Goal: Task Accomplishment & Management: Manage account settings

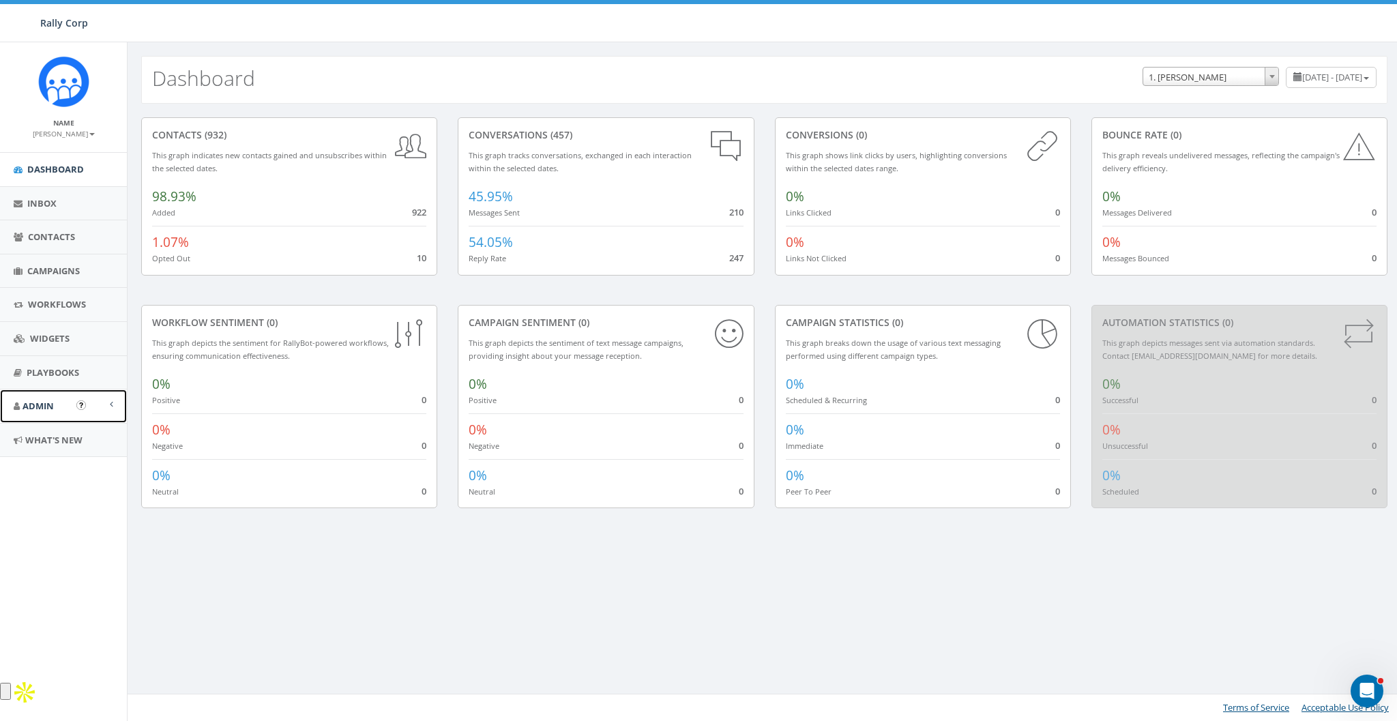
click at [48, 410] on span "Admin" at bounding box center [38, 406] width 31 height 12
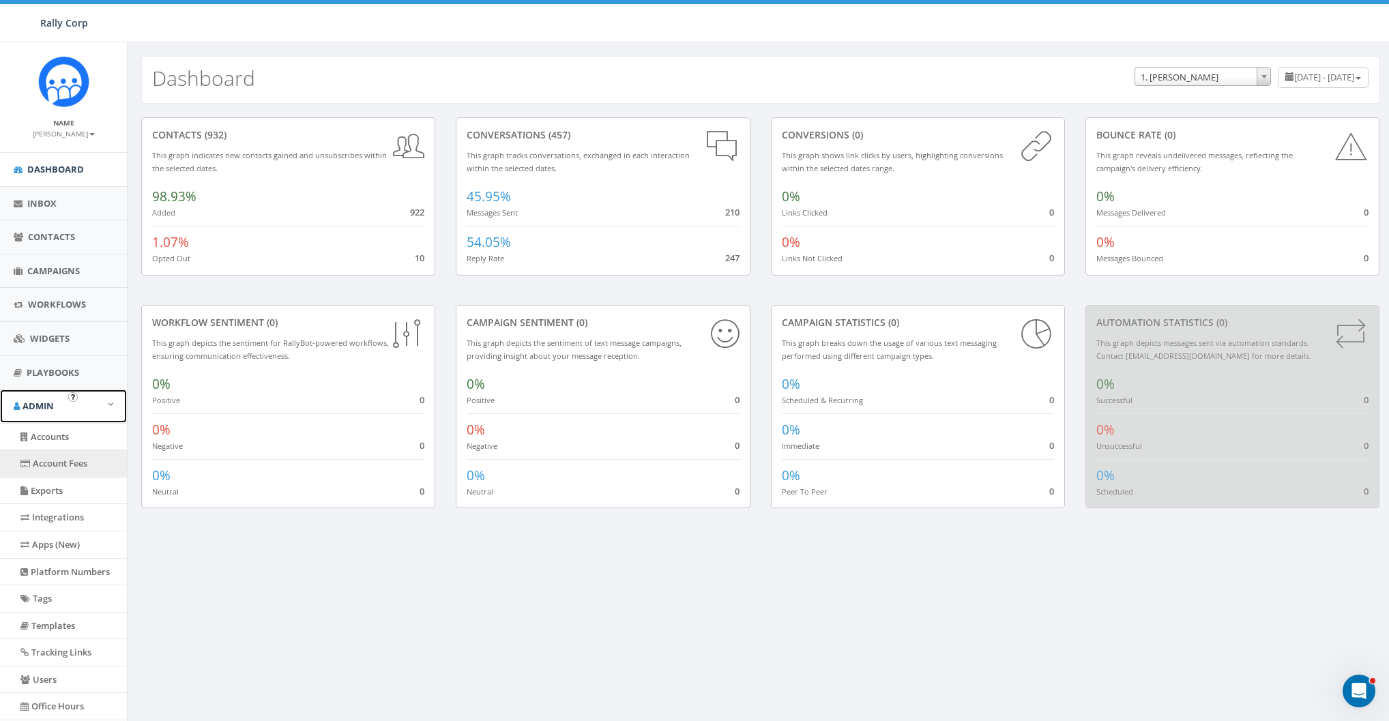
scroll to position [93, 0]
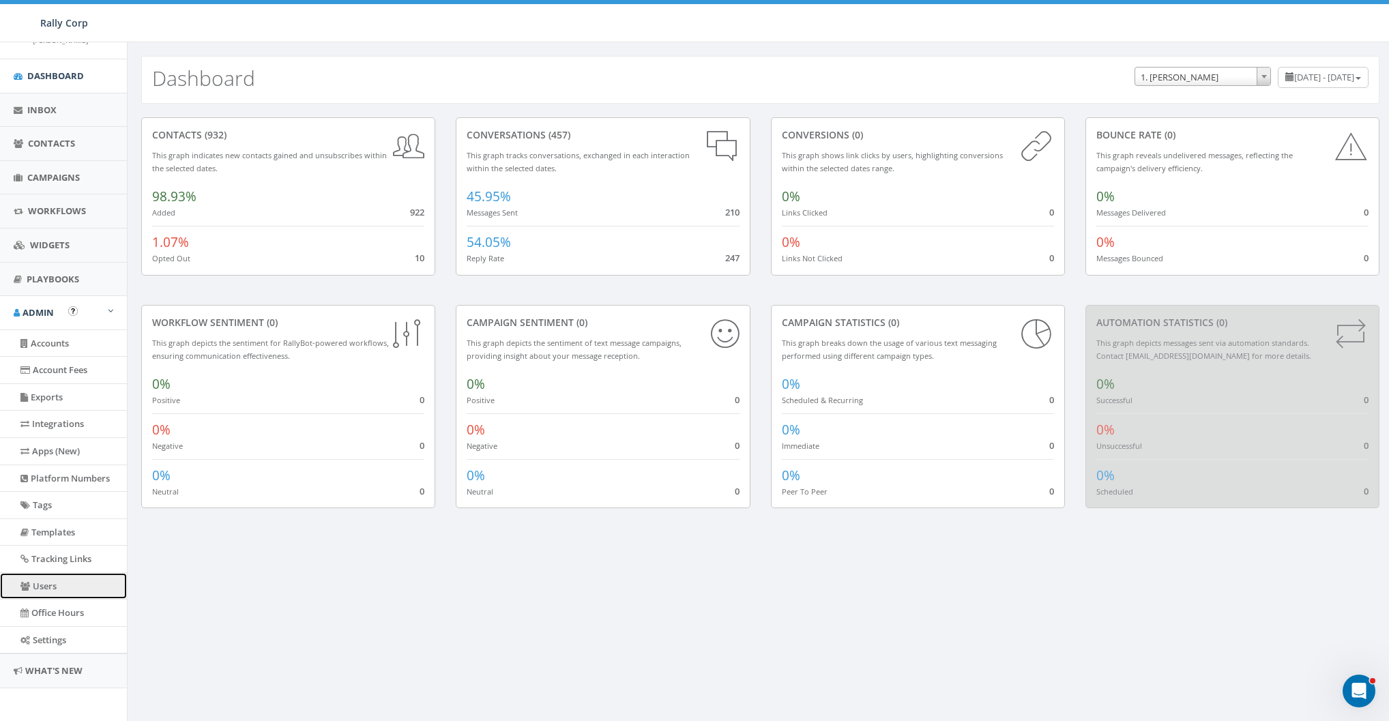
click at [39, 581] on link "Users" at bounding box center [63, 586] width 127 height 27
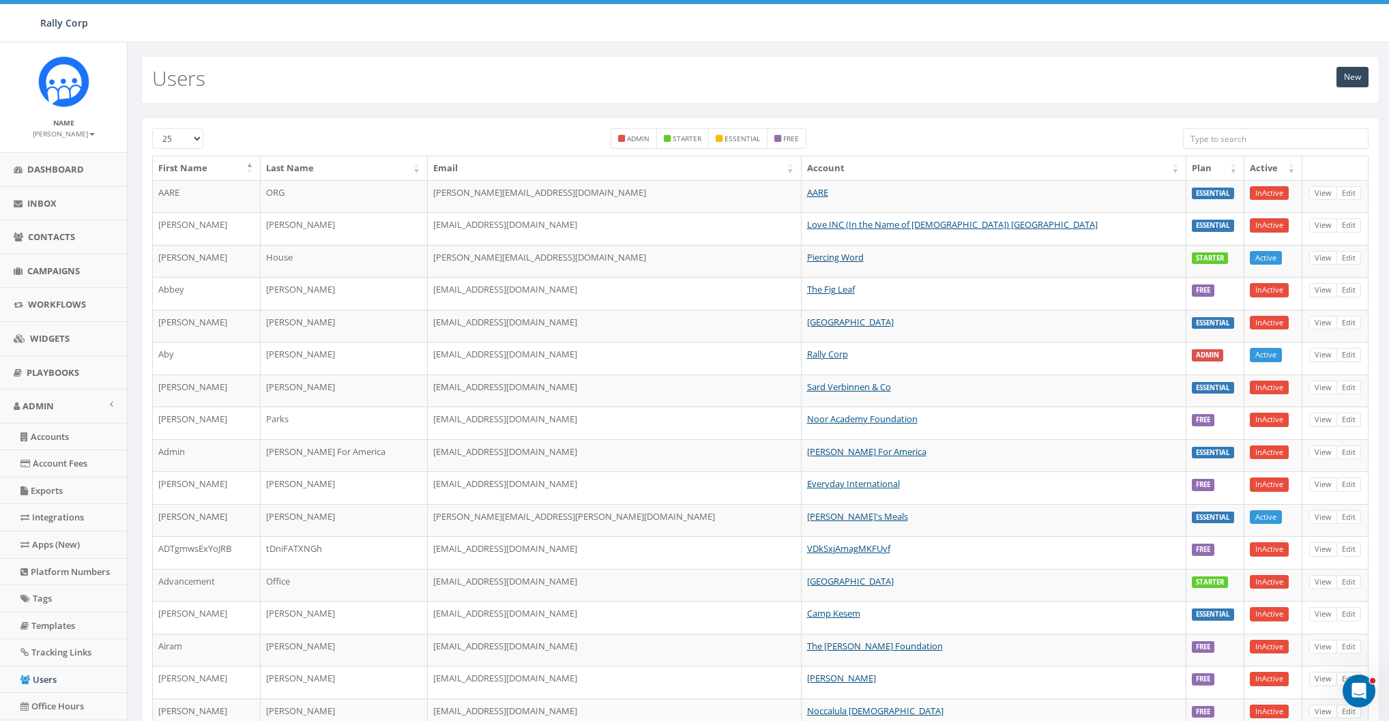
click at [1258, 140] on input "search" at bounding box center [1276, 138] width 186 height 20
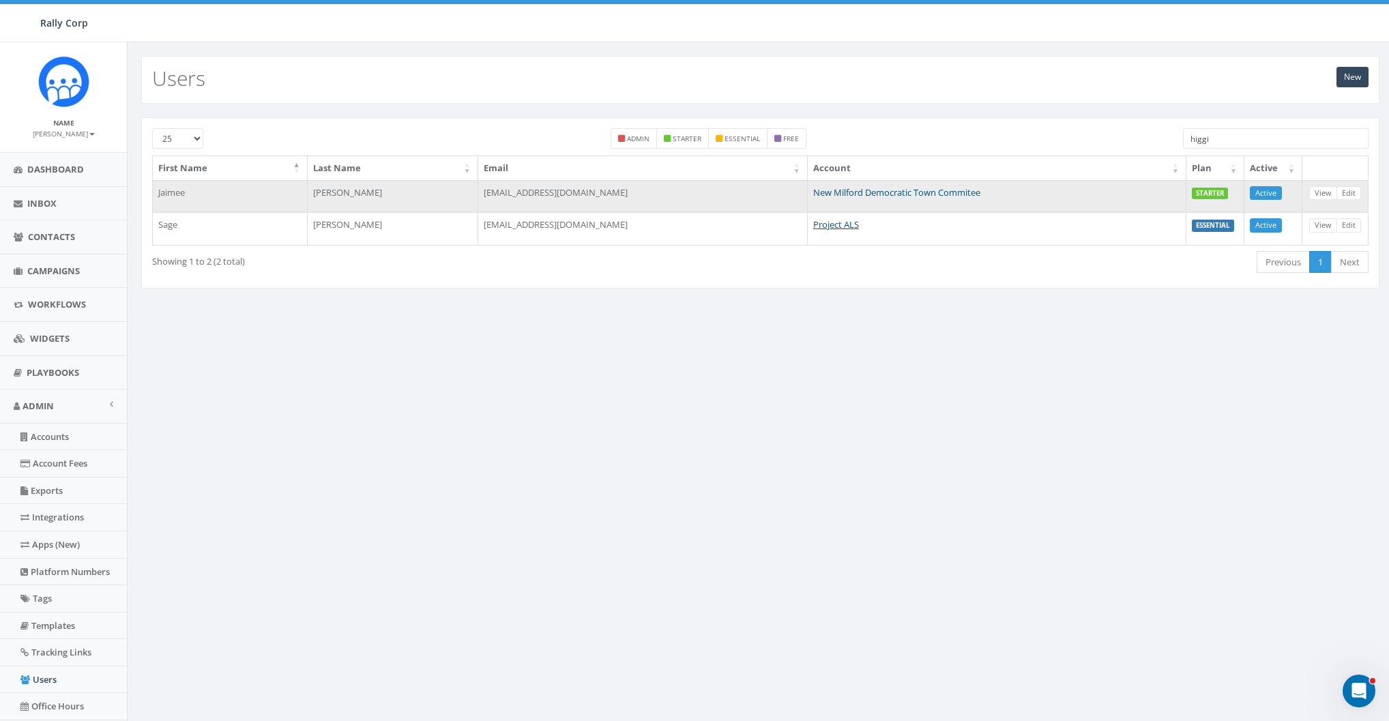
type input "higgi"
click at [905, 193] on link "New Milford Democratic Town Commitee" at bounding box center [896, 192] width 167 height 12
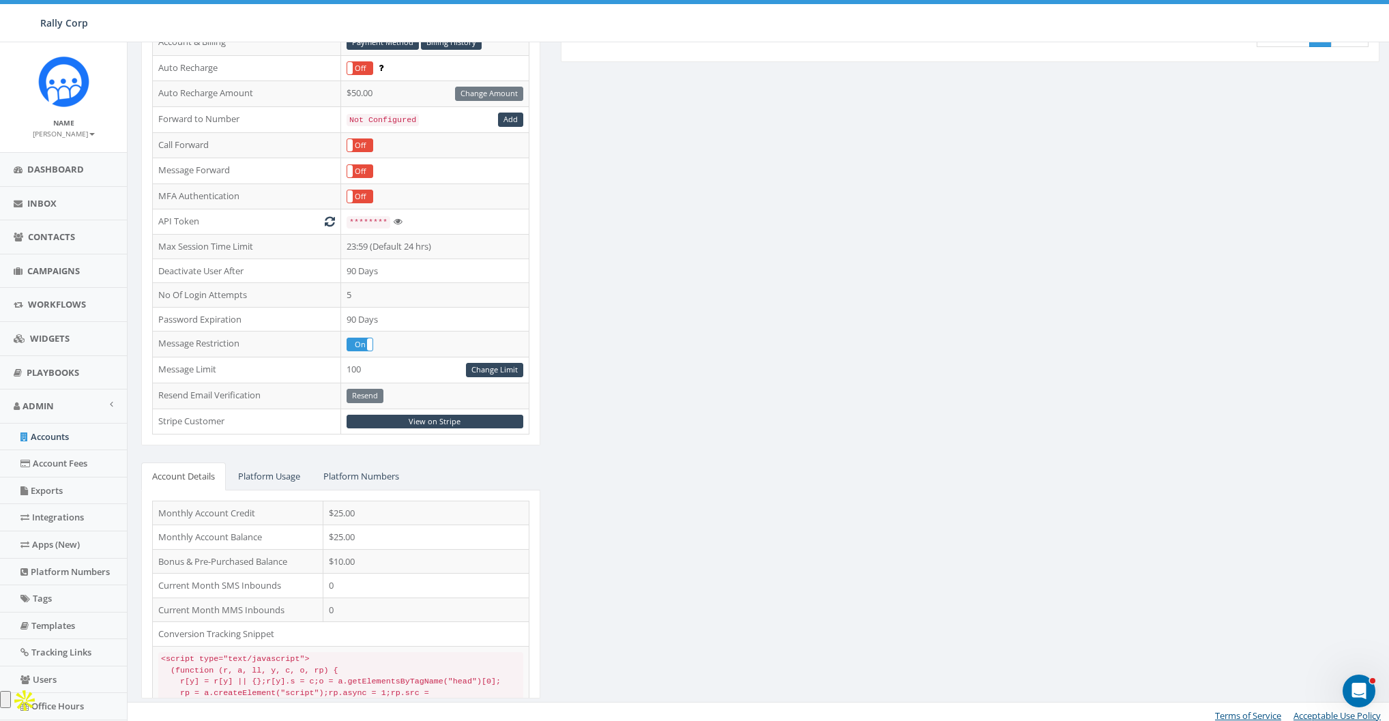
scroll to position [240, 0]
click at [435, 413] on link "View on Stripe" at bounding box center [435, 420] width 177 height 14
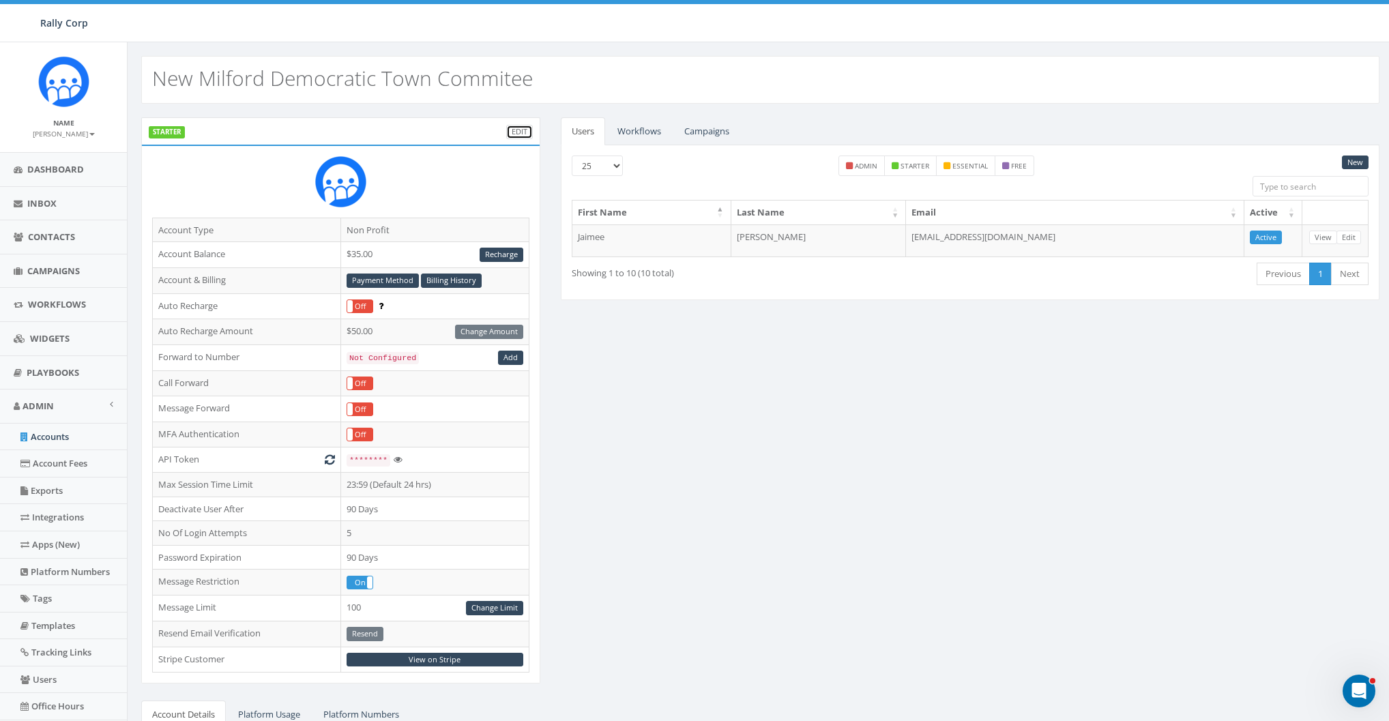
click at [516, 128] on link "Edit" at bounding box center [519, 132] width 27 height 14
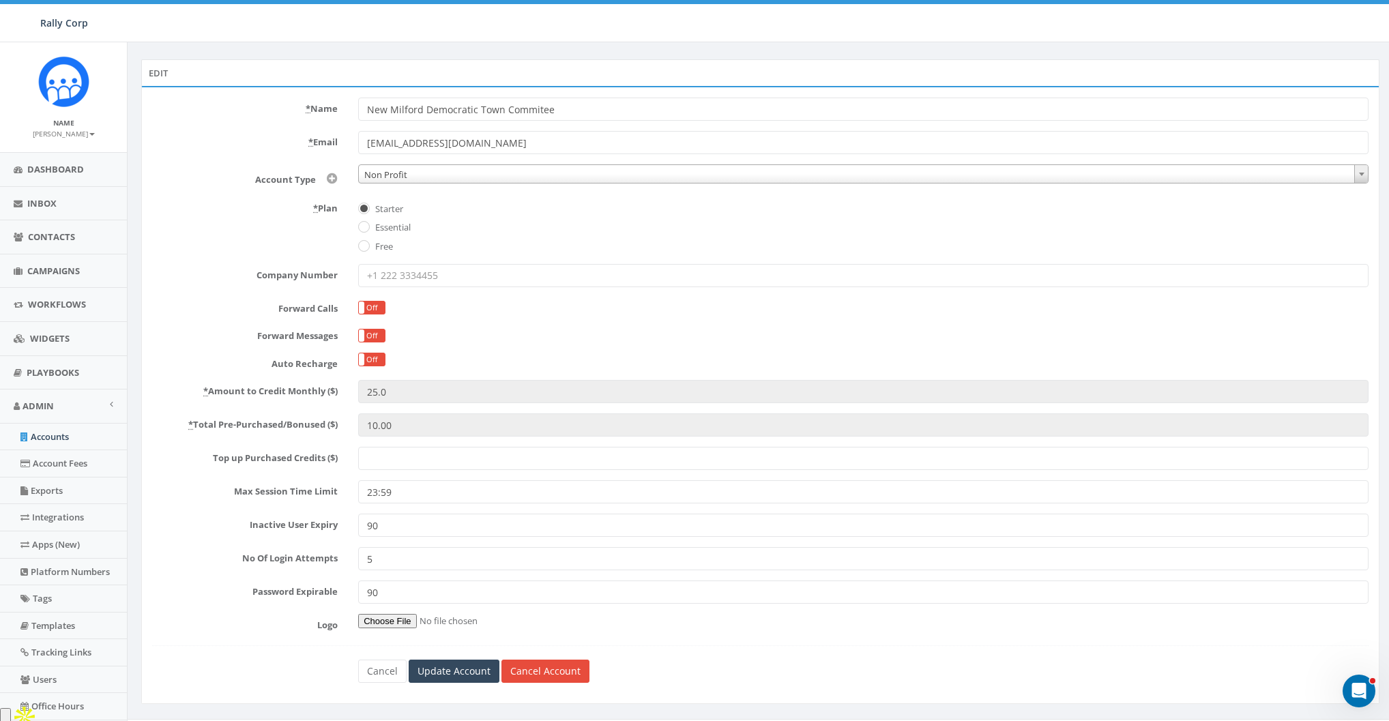
scroll to position [95, 0]
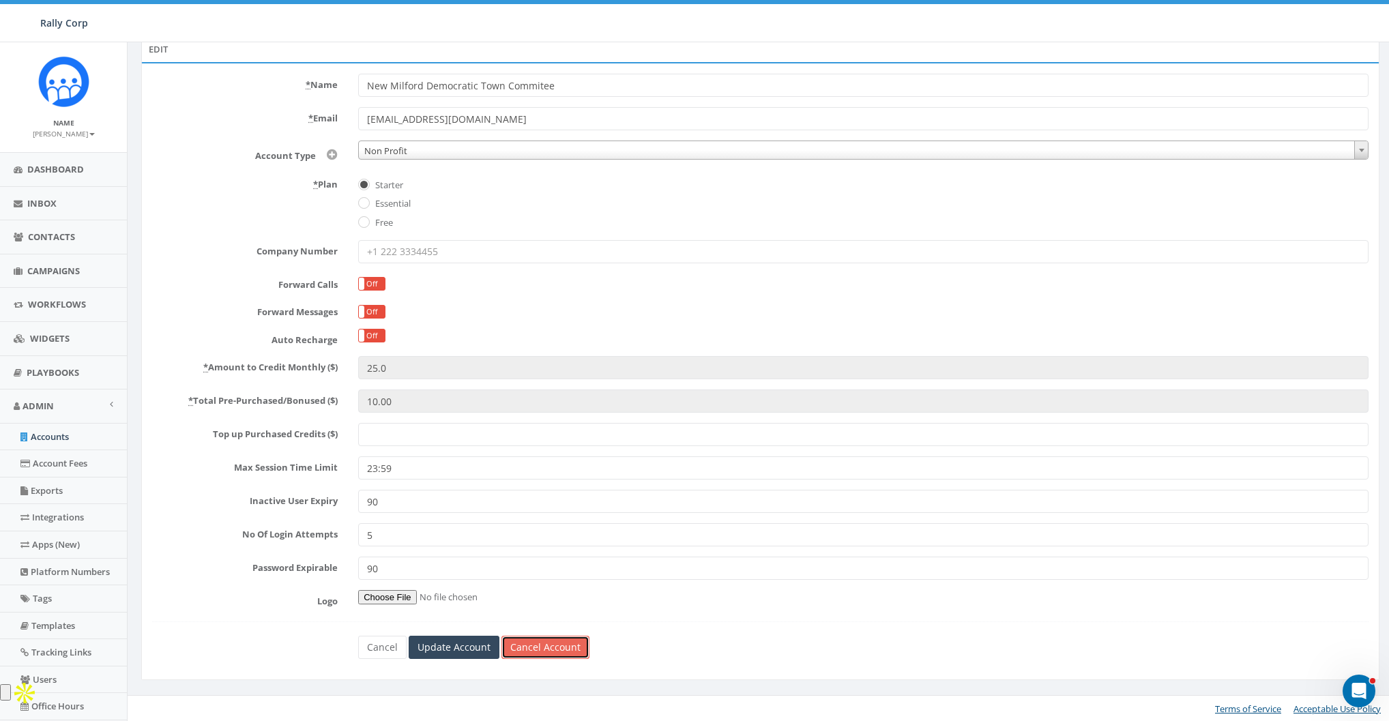
click at [553, 639] on link "Cancel Account" at bounding box center [545, 647] width 88 height 23
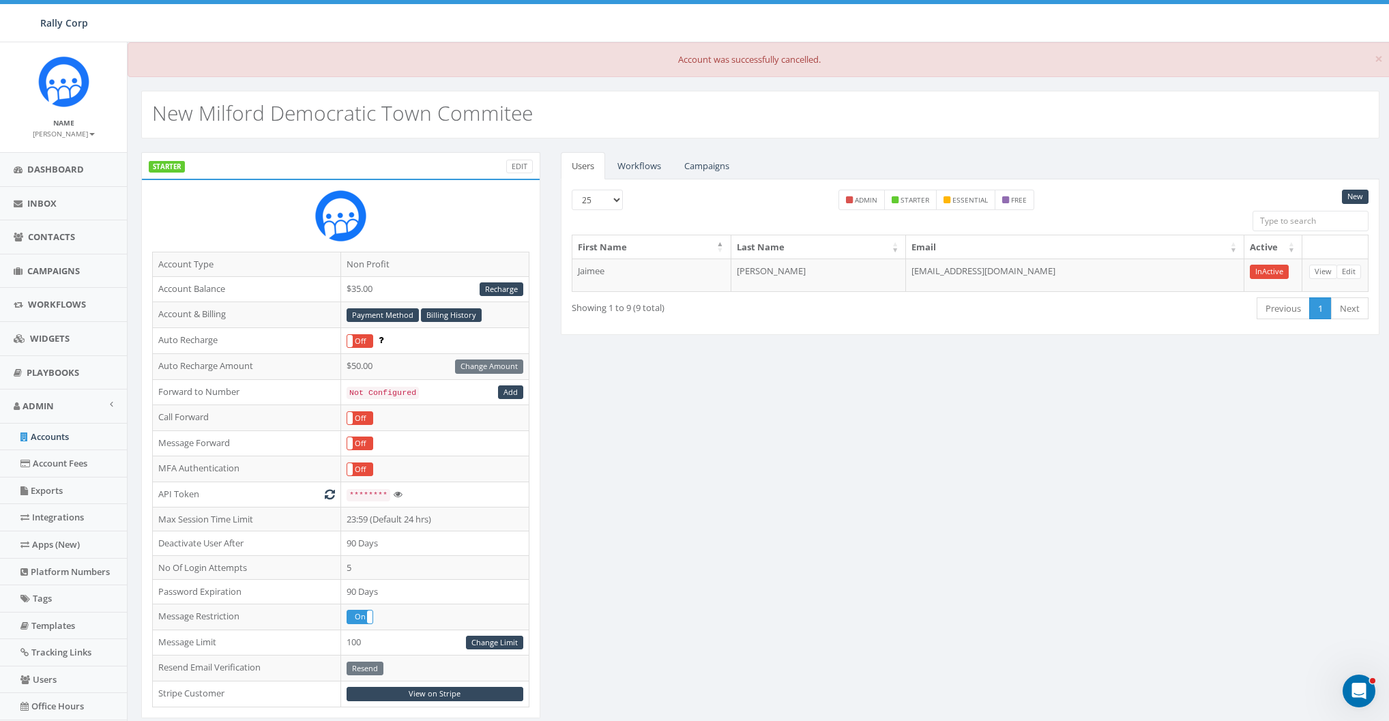
scroll to position [274, 0]
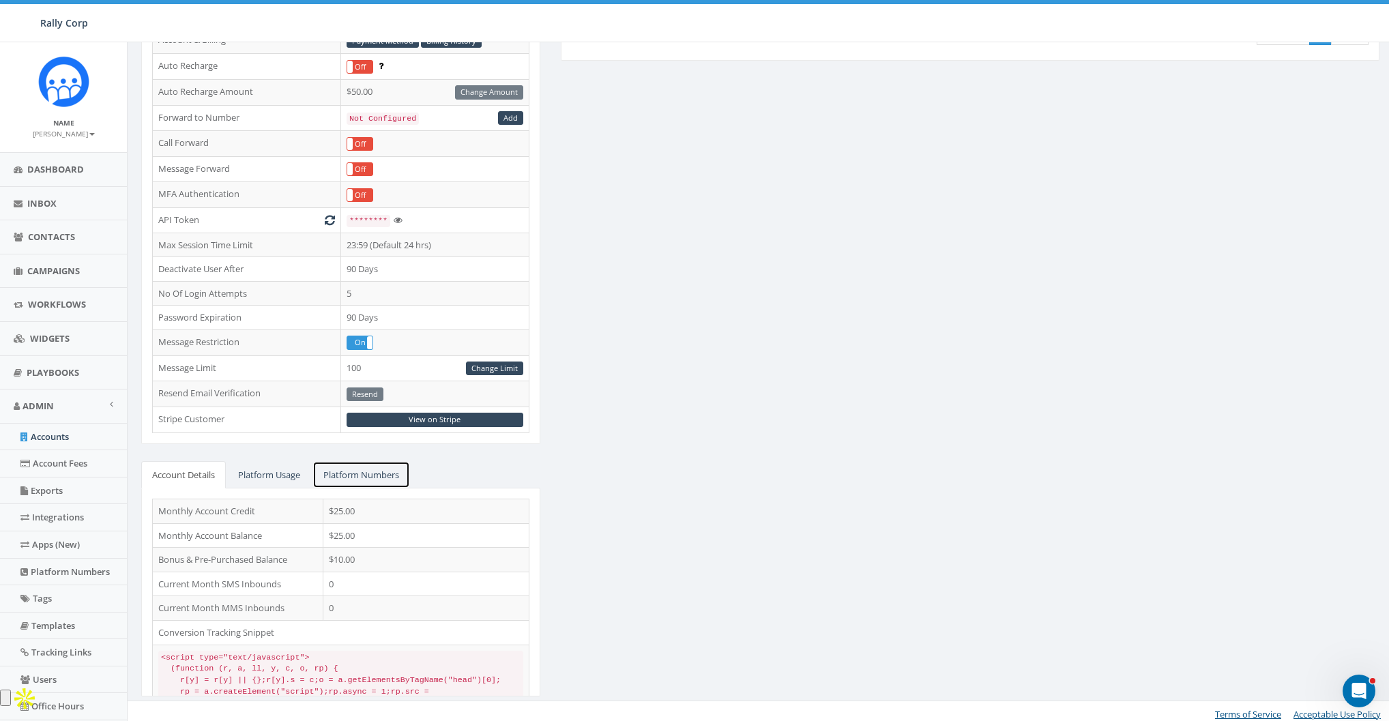
click at [381, 469] on link "Platform Numbers" at bounding box center [361, 475] width 98 height 28
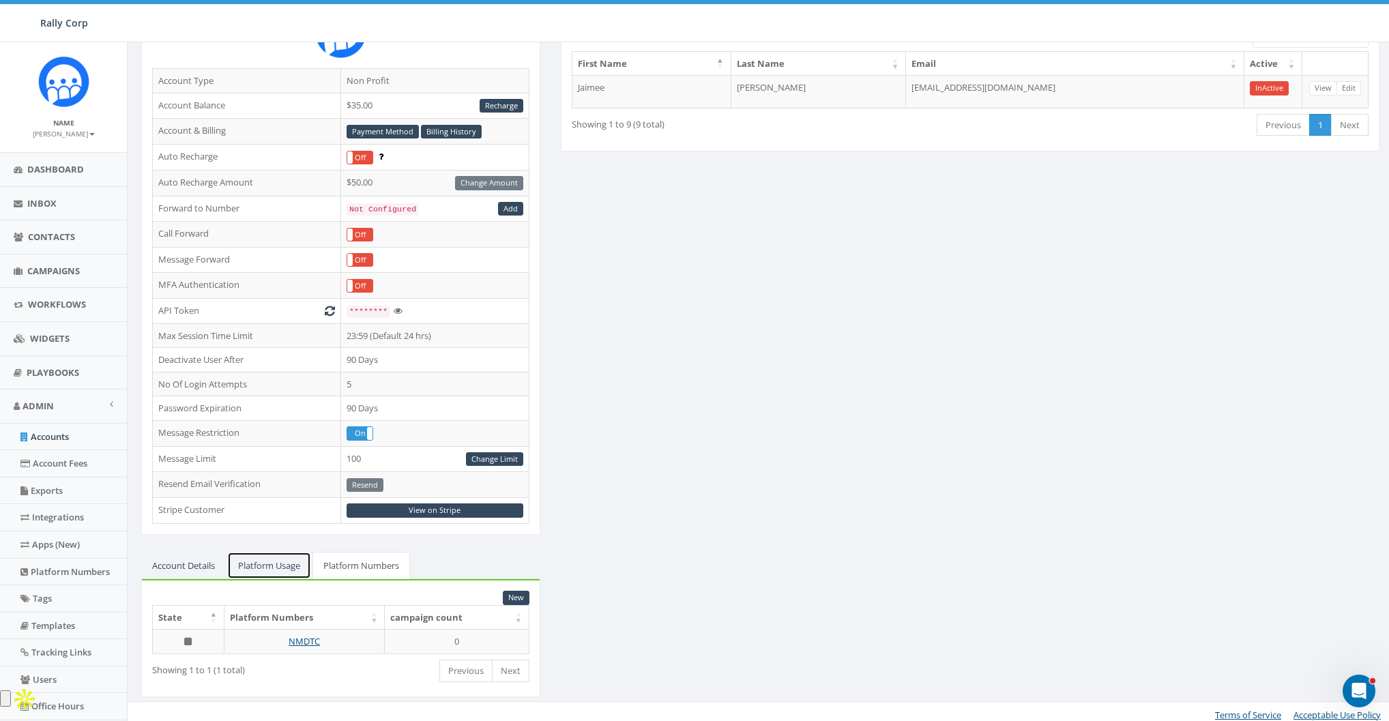
click at [280, 565] on link "Platform Usage" at bounding box center [269, 566] width 84 height 28
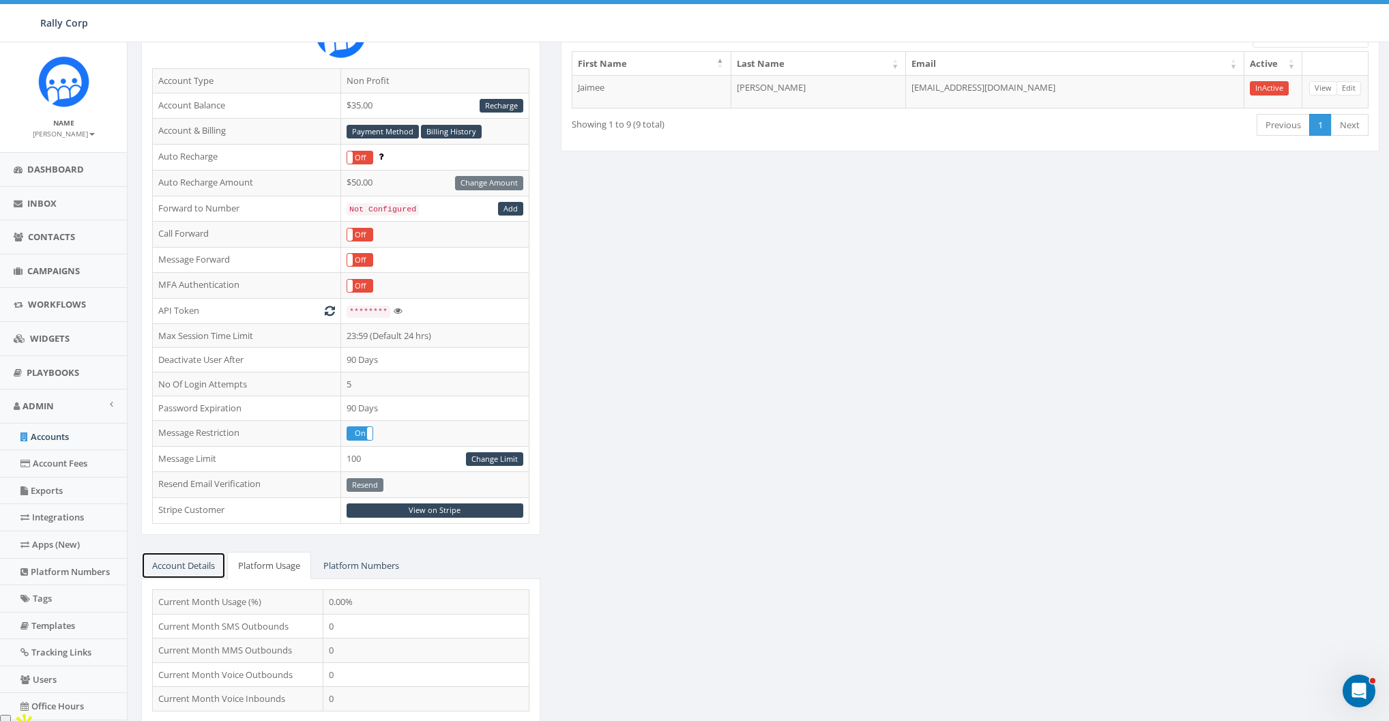
click at [197, 566] on link "Account Details" at bounding box center [183, 566] width 85 height 28
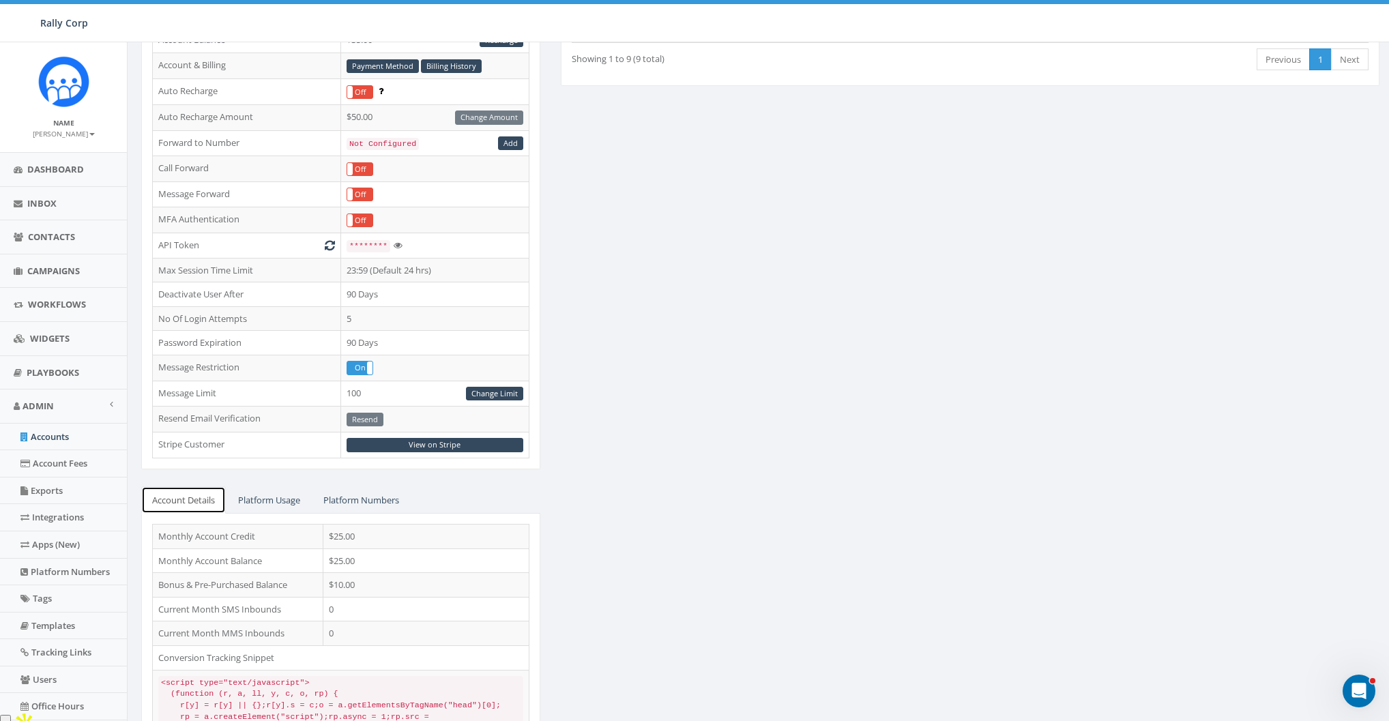
scroll to position [274, 0]
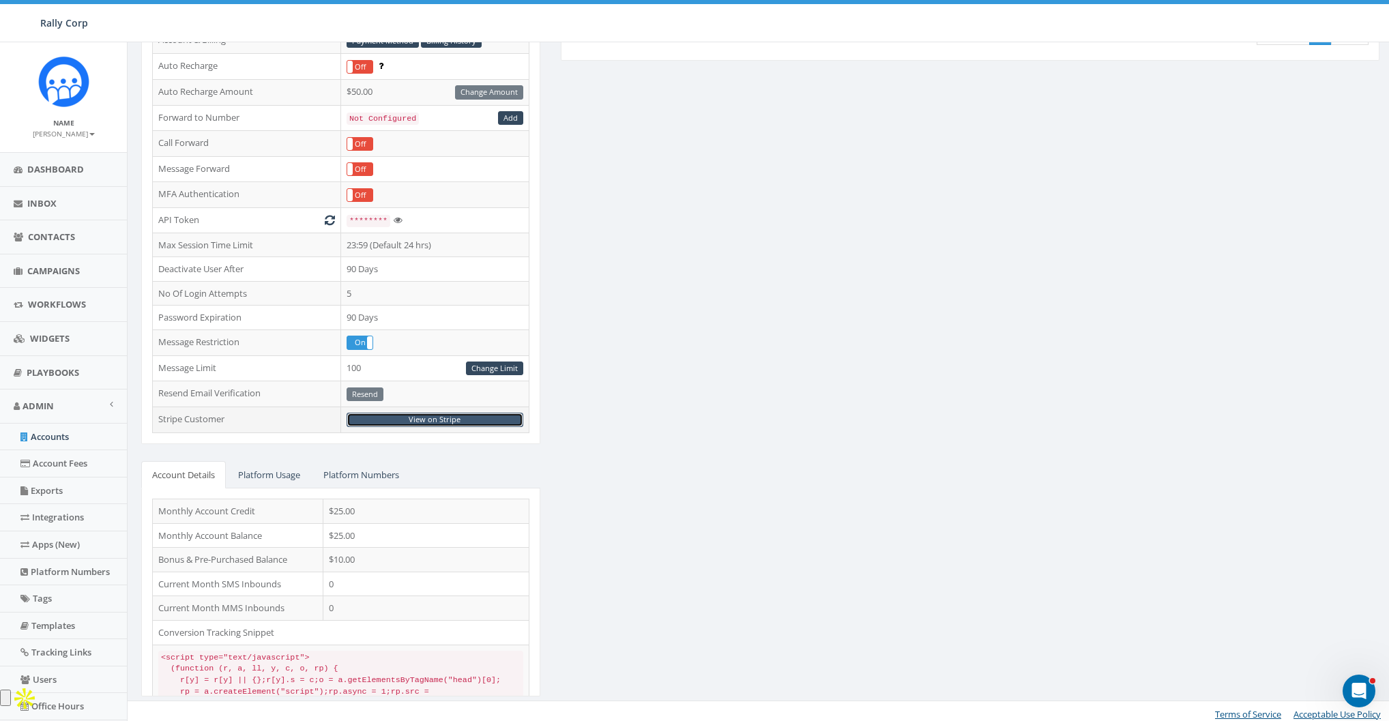
click at [442, 413] on link "View on Stripe" at bounding box center [435, 420] width 177 height 14
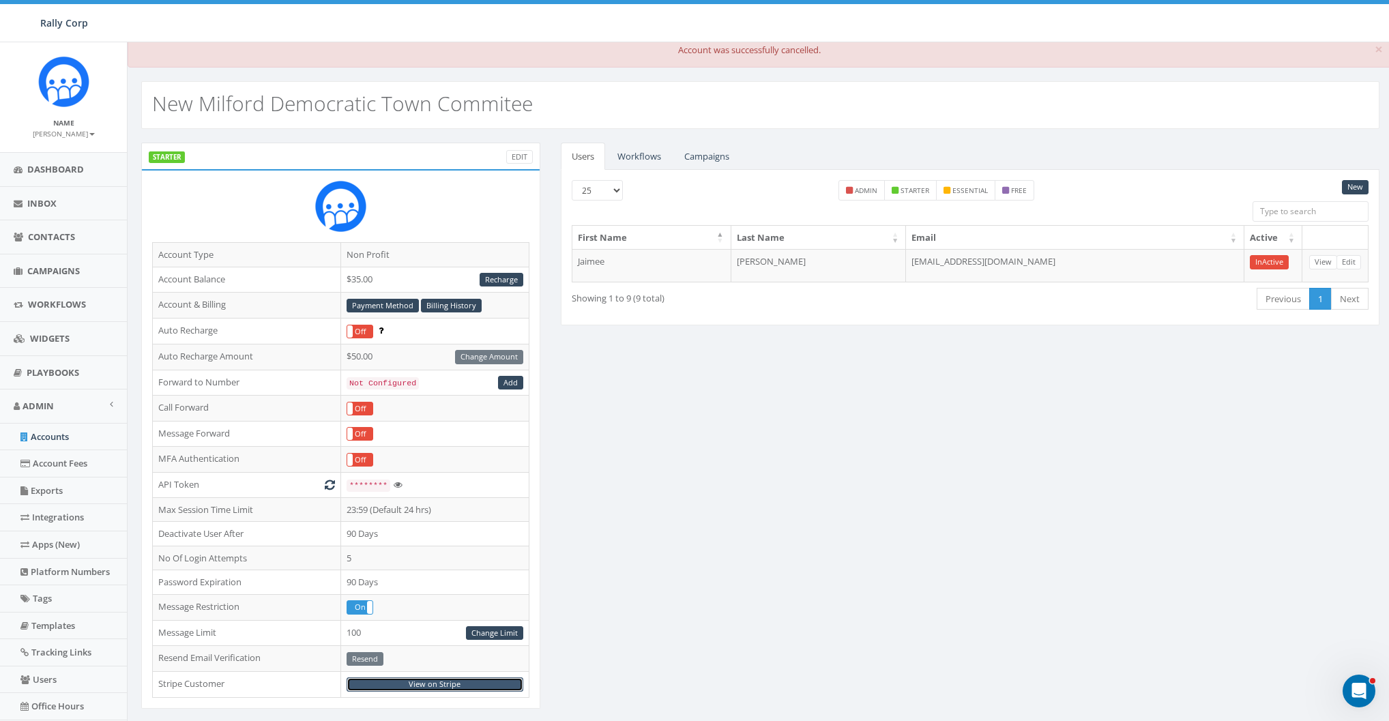
scroll to position [0, 0]
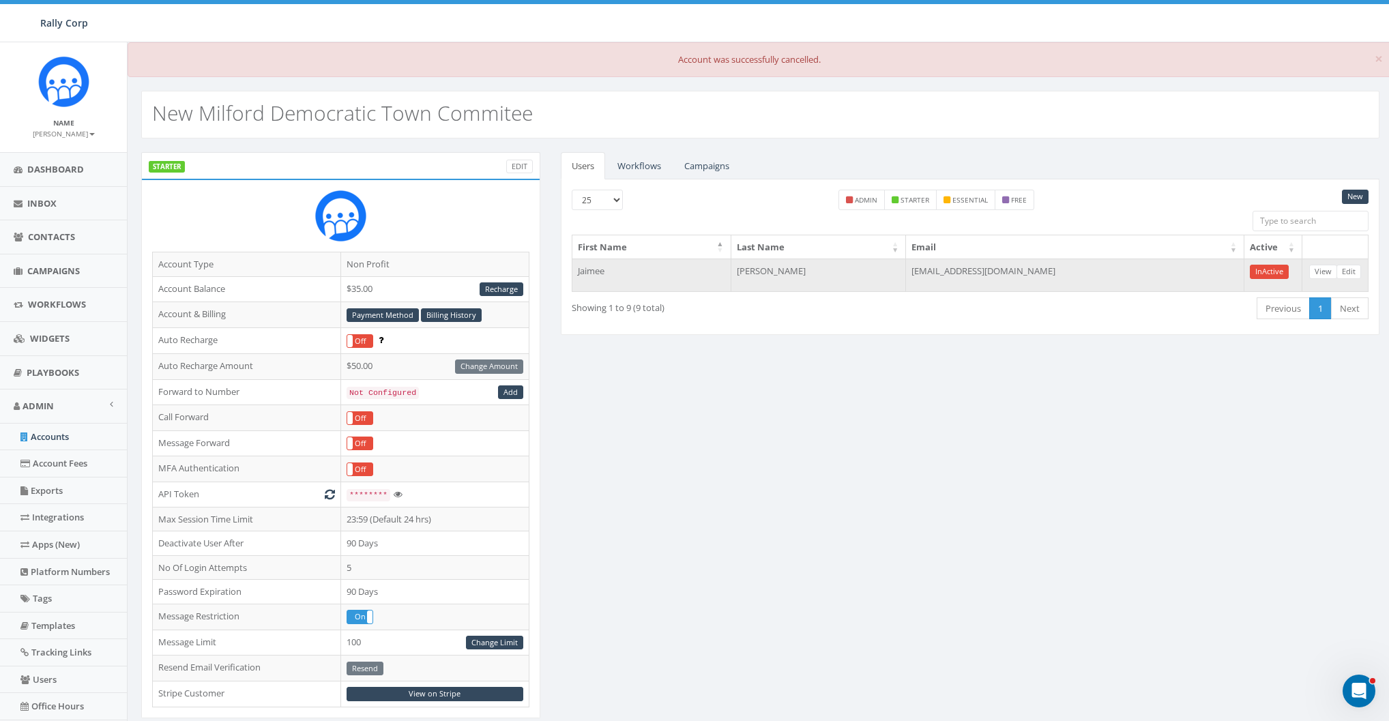
click at [980, 269] on td "[EMAIL_ADDRESS][DOMAIN_NAME]" at bounding box center [1075, 275] width 338 height 33
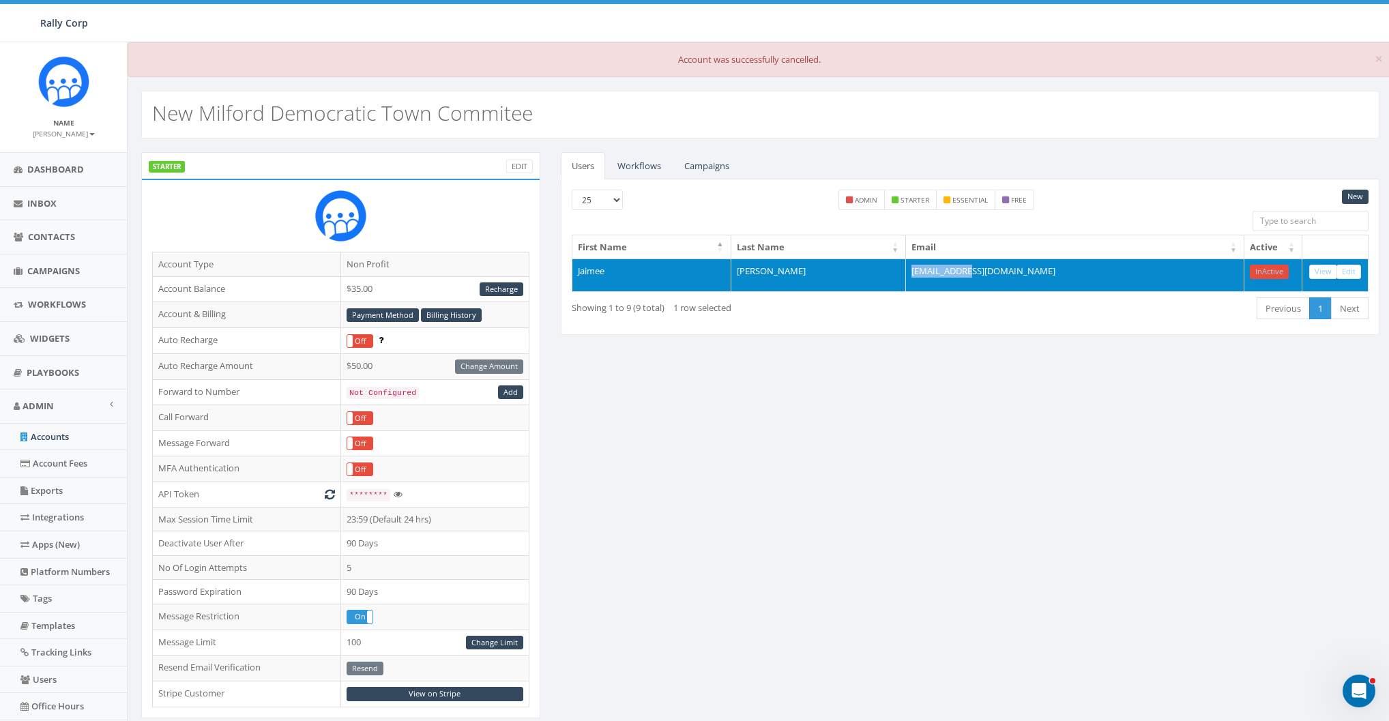
click at [980, 269] on td "[EMAIL_ADDRESS][DOMAIN_NAME]" at bounding box center [1075, 275] width 338 height 33
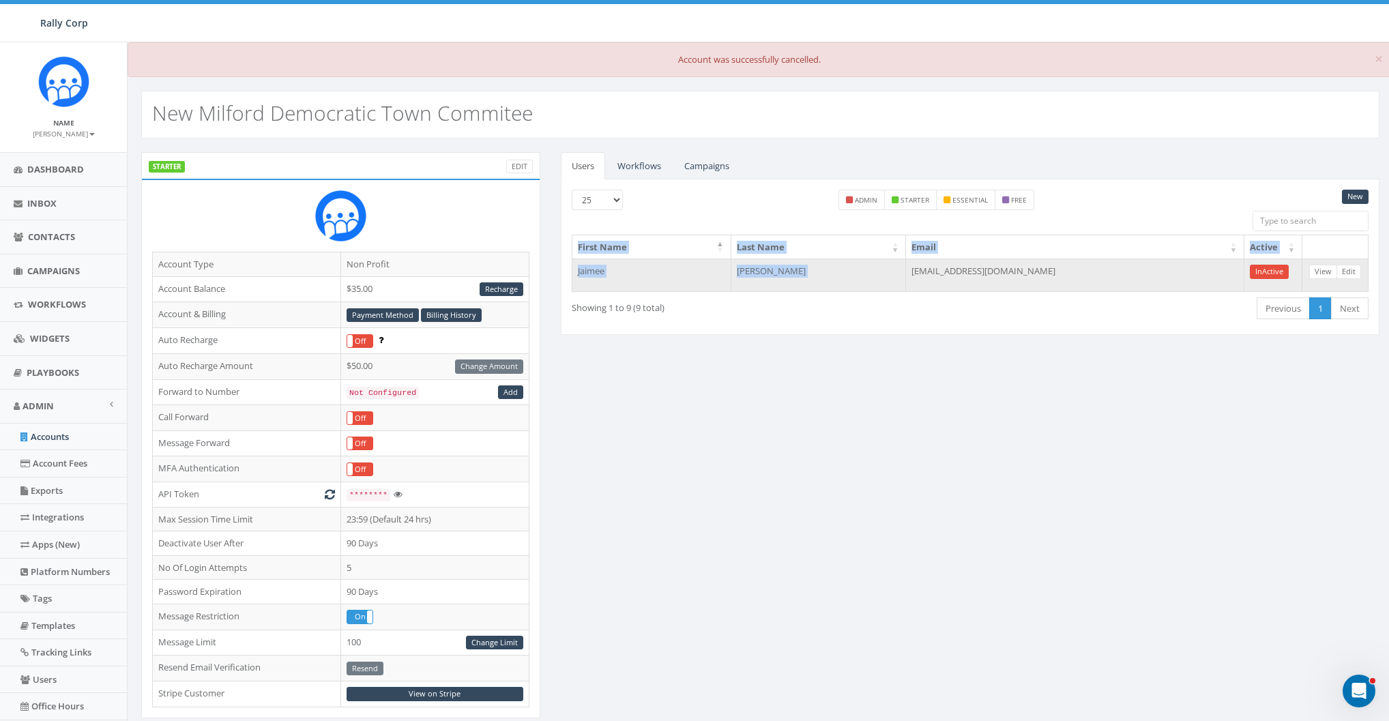
click at [980, 269] on td "[EMAIL_ADDRESS][DOMAIN_NAME]" at bounding box center [1075, 275] width 338 height 33
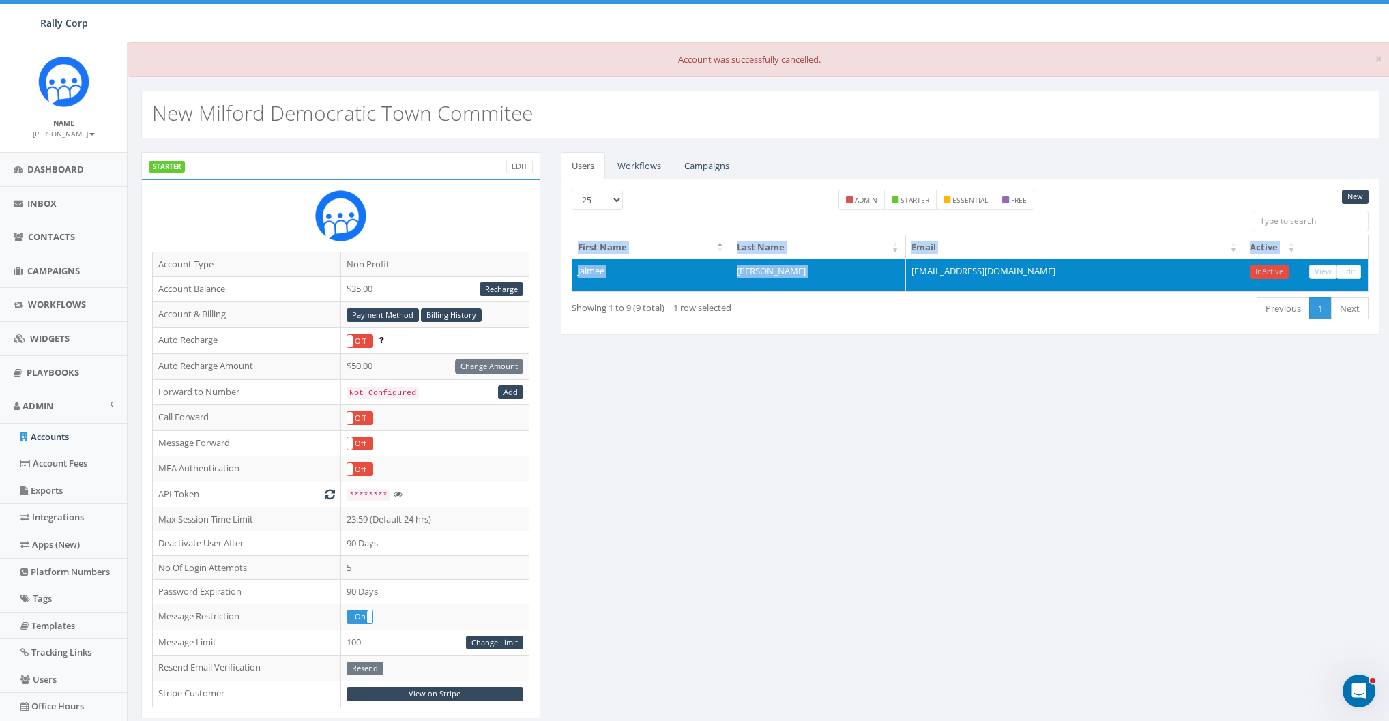
copy table "First Name Last Name Email Active [PERSON_NAME]"
click at [598, 269] on td "Jaimee" at bounding box center [651, 275] width 159 height 33
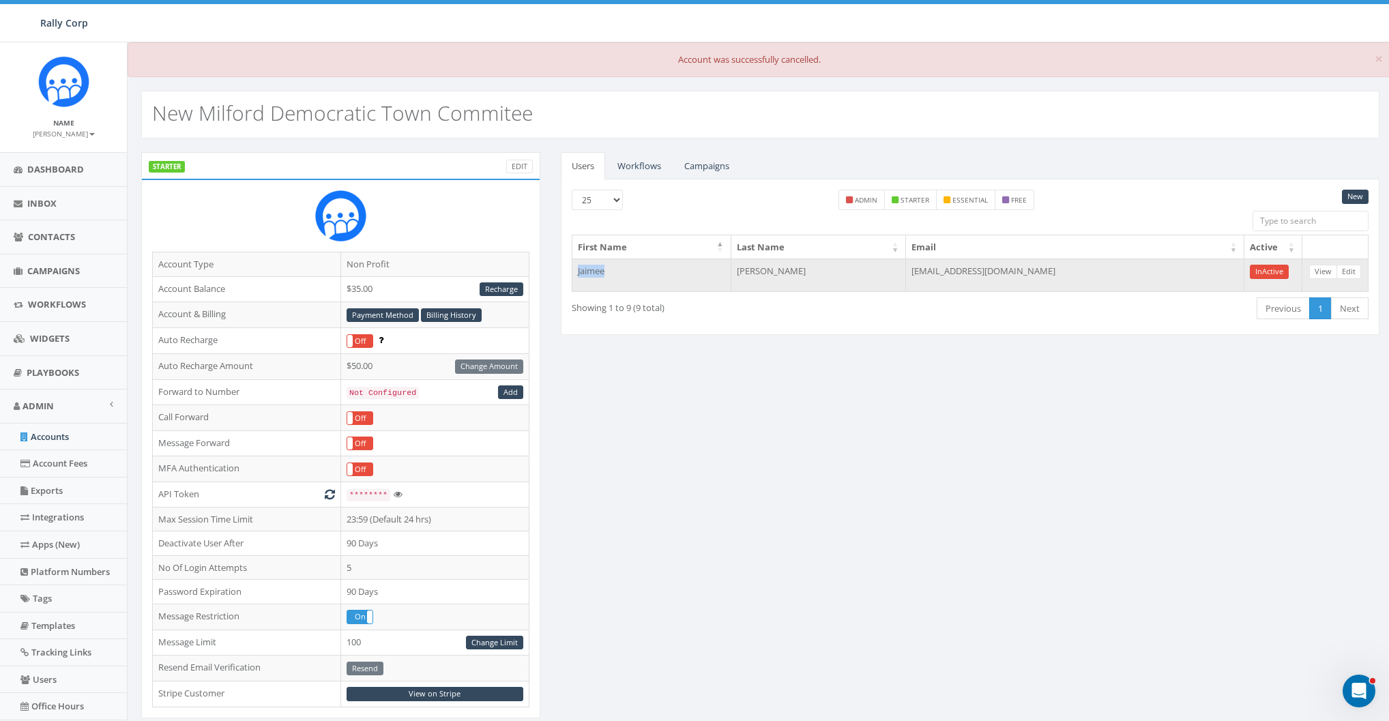
click at [598, 269] on td "Jaimee" at bounding box center [651, 275] width 159 height 33
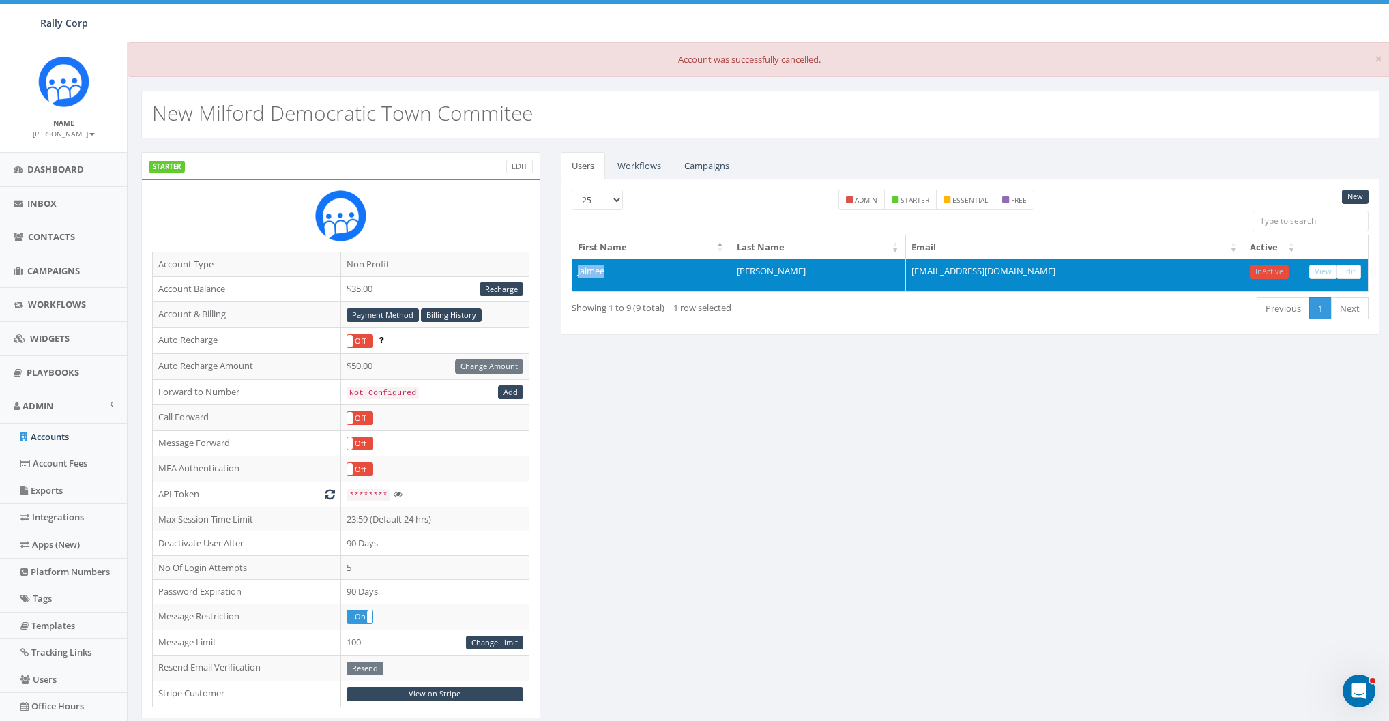
copy td "Jaimee"
